Goal: Task Accomplishment & Management: Manage account settings

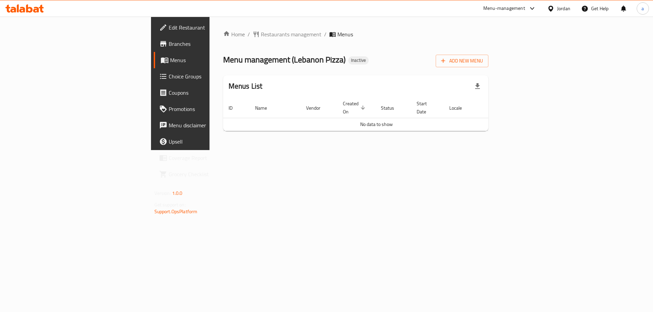
click at [488, 54] on div "Add New Menu" at bounding box center [461, 59] width 53 height 15
click at [483, 58] on span "Add New Menu" at bounding box center [462, 61] width 42 height 8
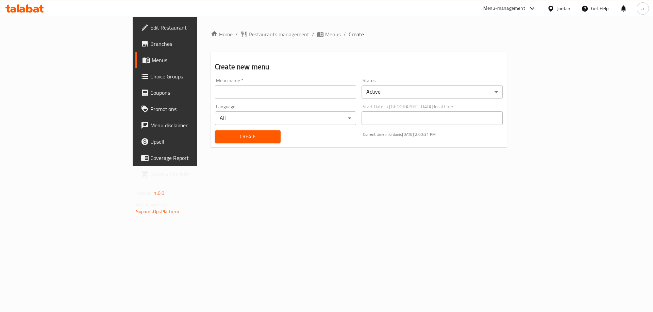
click at [269, 98] on input "text" at bounding box center [285, 92] width 141 height 14
type input "Taha"
click at [215, 132] on button "Create" at bounding box center [248, 137] width 66 height 13
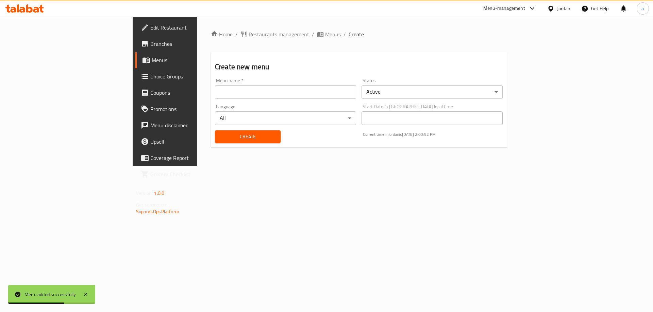
click at [325, 36] on span "Menus" at bounding box center [333, 34] width 16 height 8
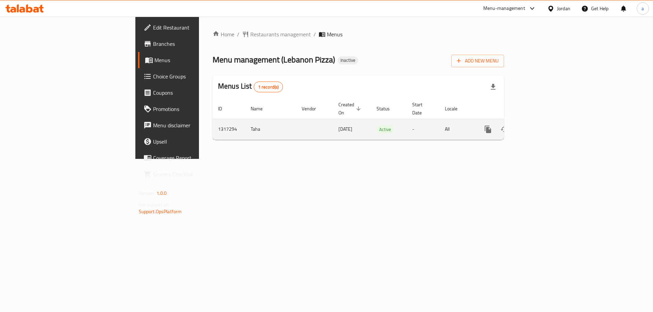
click at [541, 126] on icon "enhanced table" at bounding box center [537, 129] width 8 height 8
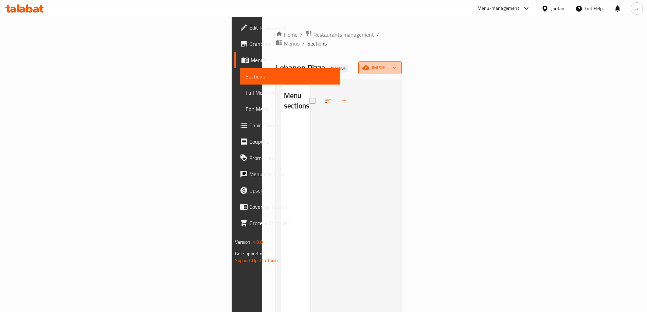
click at [397, 64] on span "import" at bounding box center [380, 68] width 33 height 8
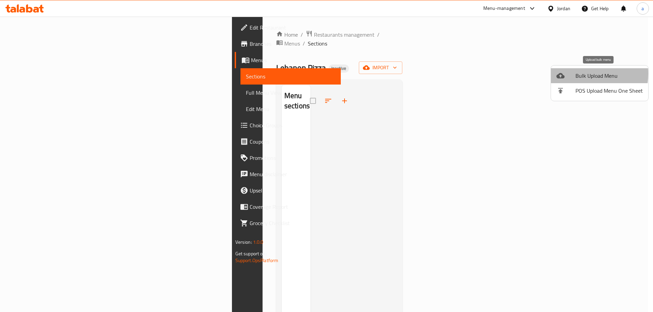
click at [576, 74] on span "Bulk Upload Menu" at bounding box center [608, 76] width 67 height 8
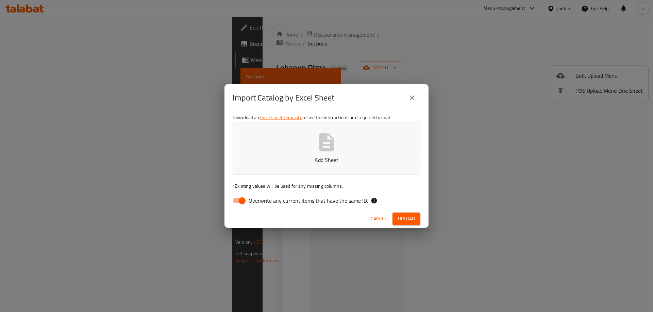
click at [316, 155] on button "Add Sheet" at bounding box center [326, 148] width 188 height 54
click at [255, 201] on span "Overwrite any current items that have the same ID." at bounding box center [307, 201] width 119 height 8
click at [255, 201] on input "Overwrite any current items that have the same ID." at bounding box center [242, 200] width 39 height 13
checkbox input "false"
click at [395, 217] on button "Upload" at bounding box center [406, 219] width 28 height 13
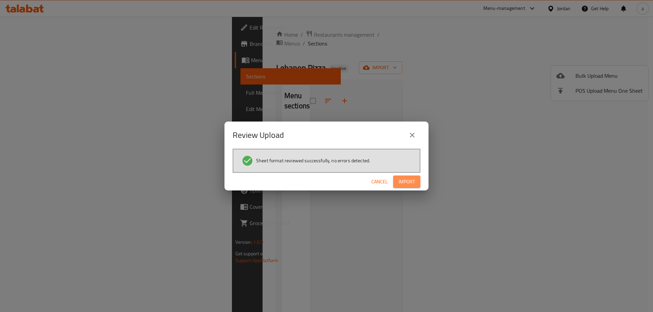
click at [410, 179] on span "Import" at bounding box center [406, 182] width 16 height 8
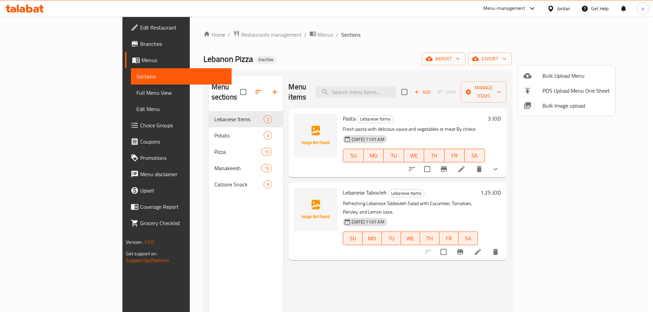
click at [60, 94] on div at bounding box center [326, 156] width 653 height 312
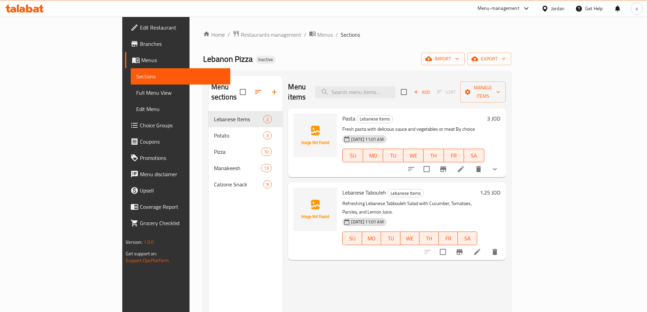
click at [136, 94] on span "Full Menu View" at bounding box center [180, 93] width 89 height 8
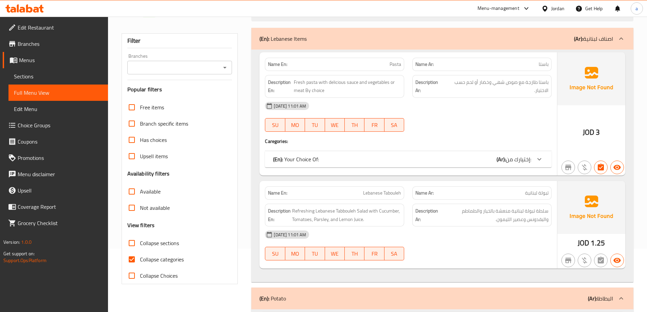
scroll to position [68, 0]
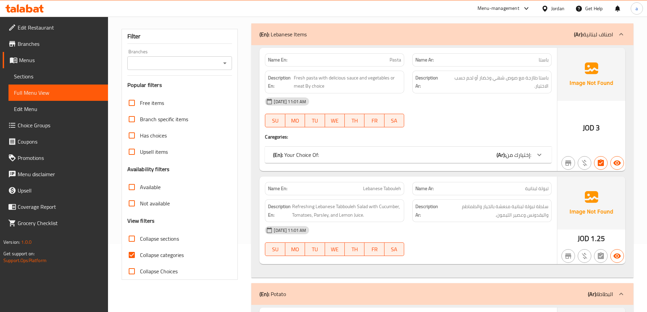
click at [157, 245] on label "Collapse sections" at bounding box center [151, 239] width 55 height 16
click at [140, 245] on input "Collapse sections" at bounding box center [132, 239] width 16 height 16
checkbox input "true"
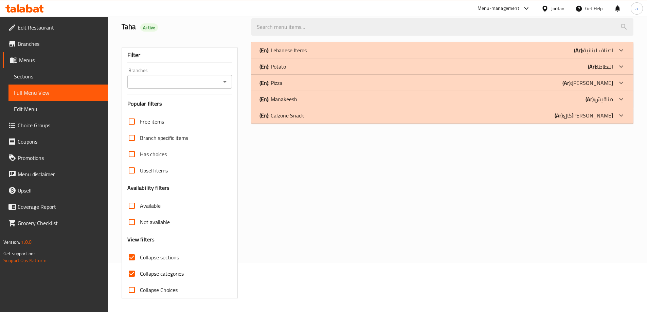
click at [150, 270] on span "Collapse categories" at bounding box center [162, 274] width 44 height 8
click at [140, 266] on input "Collapse categories" at bounding box center [132, 274] width 16 height 16
checkbox input "false"
click at [455, 116] on div "(En): Calzone Snack (Ar): كال[PERSON_NAME]" at bounding box center [437, 115] width 354 height 8
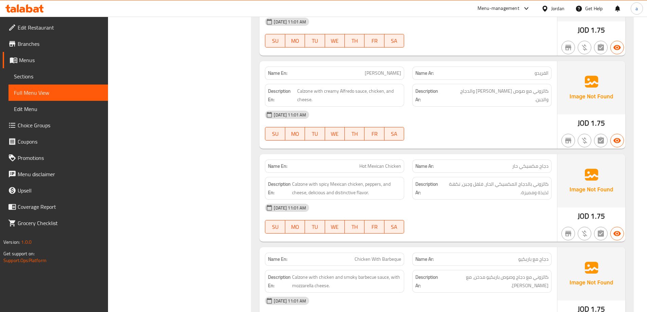
scroll to position [726, 0]
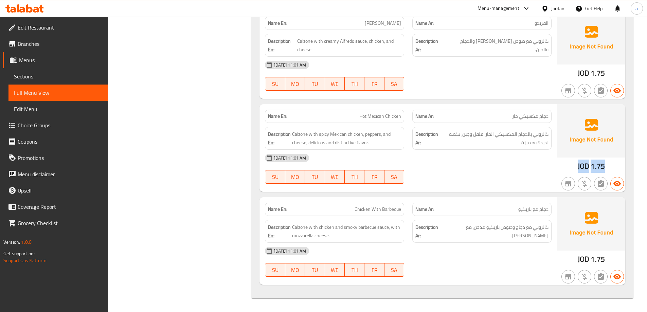
drag, startPoint x: 575, startPoint y: 168, endPoint x: 610, endPoint y: 165, distance: 34.4
click at [610, 165] on div "JOD 1.75" at bounding box center [592, 148] width 68 height 88
copy div "JOD 1.75"
click at [504, 175] on div "[DATE] 11:01 AM SU MO TU WE TH FR SA" at bounding box center [408, 169] width 295 height 38
click at [514, 214] on div "Name Ar: دجاج مع باربكيو" at bounding box center [482, 209] width 139 height 13
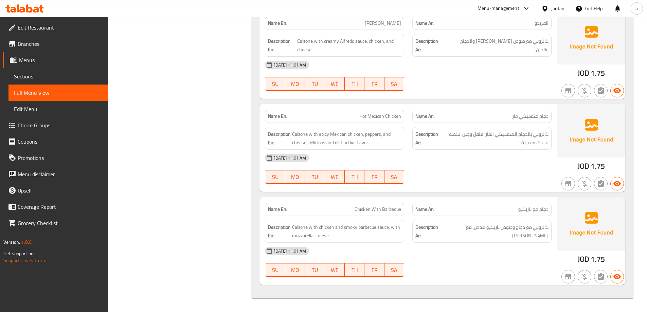
click at [517, 212] on p "Name Ar: دجاج مع باربكيو" at bounding box center [482, 209] width 133 height 7
click at [451, 267] on div "[DATE] 11:01 AM SU MO TU WE TH FR SA" at bounding box center [408, 262] width 295 height 38
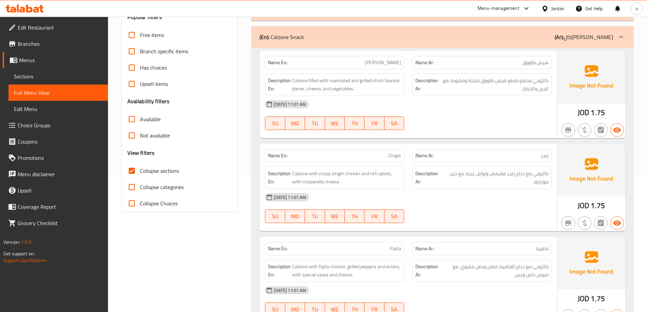
scroll to position [80, 0]
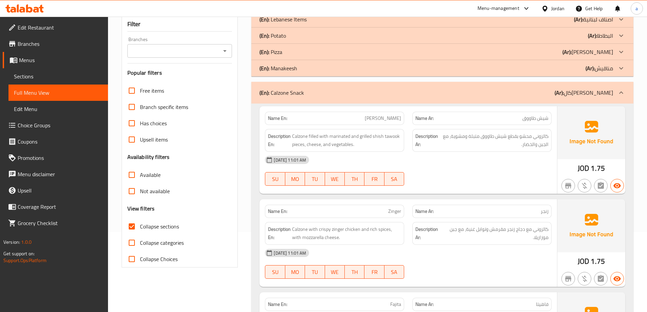
click at [552, 68] on div "(En): [PERSON_NAME] (Ar): مناقيش" at bounding box center [437, 68] width 354 height 8
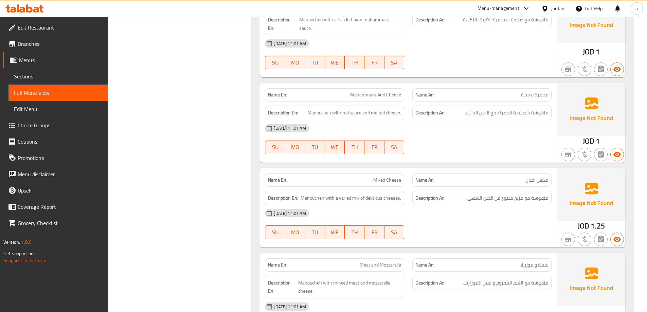
scroll to position [930, 0]
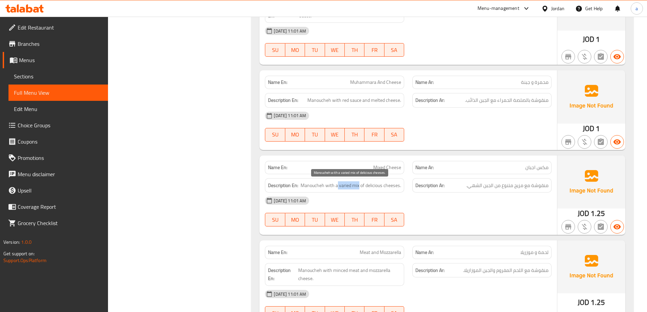
drag, startPoint x: 338, startPoint y: 185, endPoint x: 360, endPoint y: 190, distance: 22.3
click at [360, 190] on span "Manoucheh with a varied mix of delicious cheeses." at bounding box center [351, 185] width 101 height 8
copy span "varied mix"
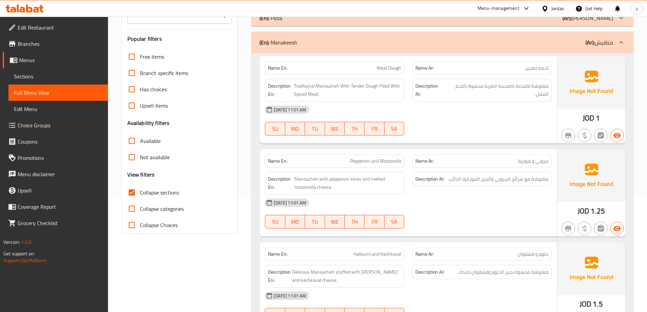
scroll to position [0, 0]
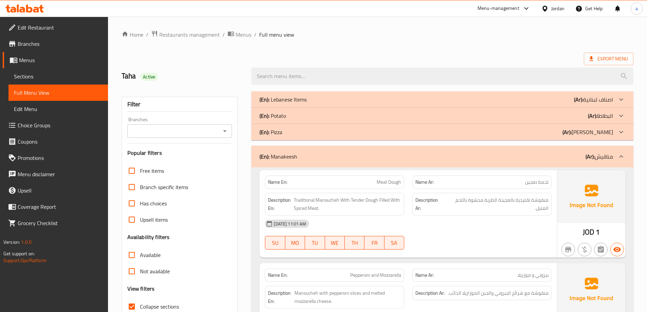
click at [550, 134] on div "(En): Pizza (Ar): بيتزا" at bounding box center [437, 132] width 354 height 8
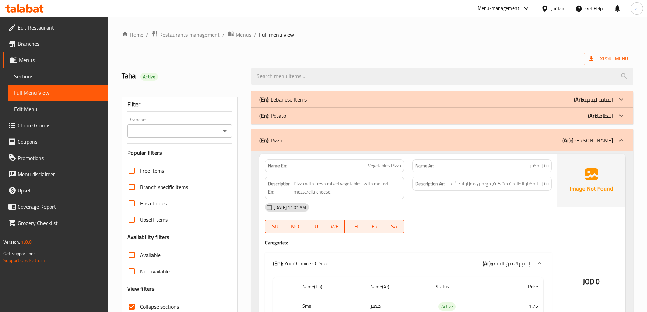
click at [354, 116] on div "(En): Potato (Ar): البطاطا" at bounding box center [437, 116] width 354 height 8
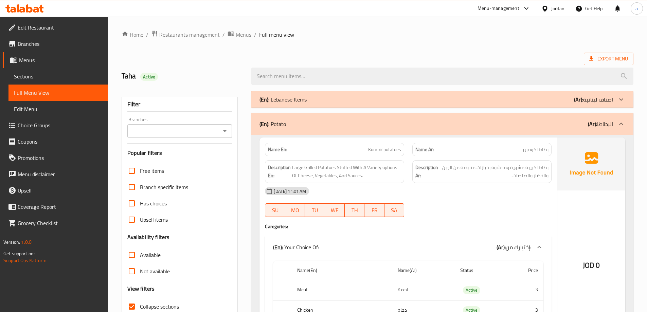
click at [433, 103] on div "(En): Lebanese Items (Ar): اصناف لبنانية" at bounding box center [437, 100] width 354 height 8
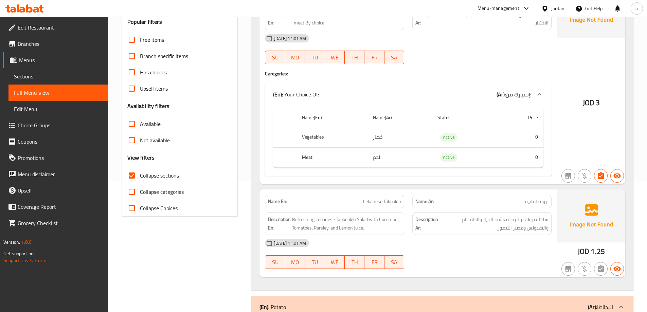
scroll to position [102, 0]
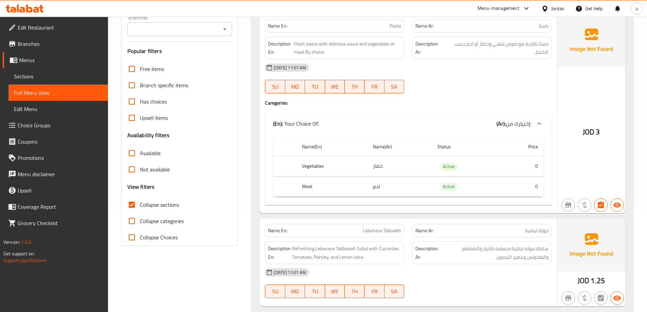
click at [140, 206] on span "Collapse sections" at bounding box center [159, 205] width 39 height 8
click at [140, 206] on input "Collapse sections" at bounding box center [132, 205] width 16 height 16
checkbox input "false"
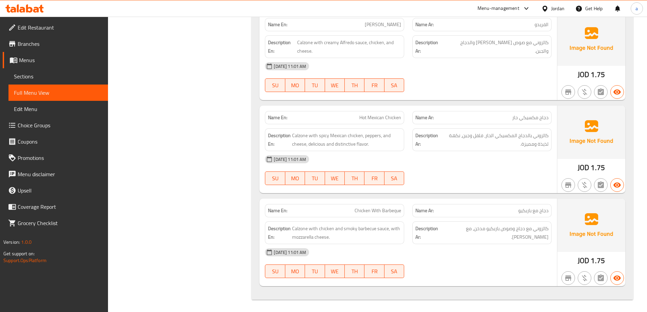
scroll to position [5038, 0]
click at [56, 27] on span "Edit Restaurant" at bounding box center [60, 27] width 85 height 8
